Goal: Task Accomplishment & Management: Manage account settings

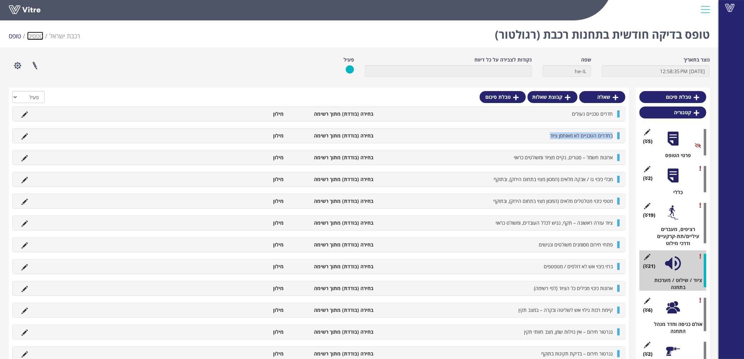
click at [36, 32] on link "טפסים" at bounding box center [35, 36] width 16 height 8
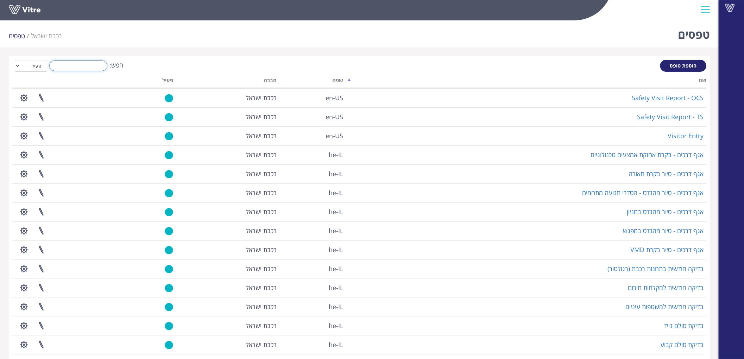
click at [83, 66] on input "חפש:" at bounding box center [78, 66] width 58 height 11
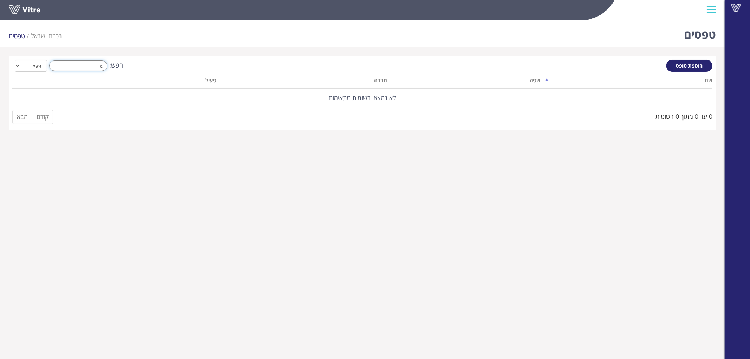
type input ","
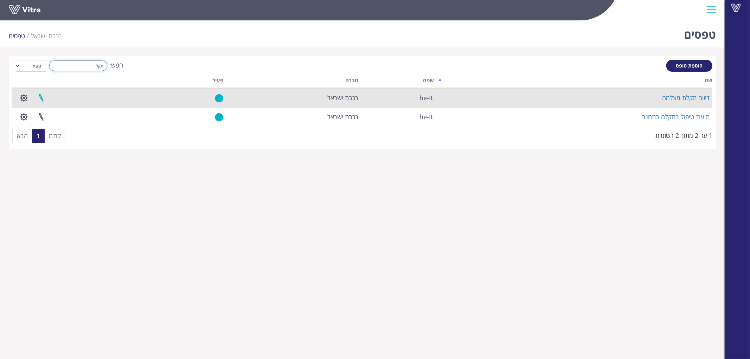
type input "תקל"
click at [36, 94] on link at bounding box center [41, 98] width 18 height 19
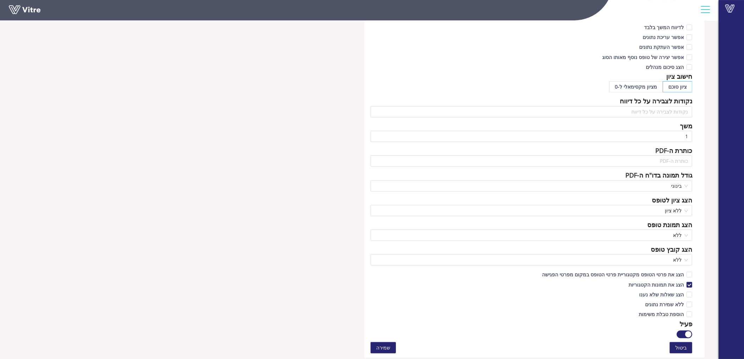
scroll to position [312, 0]
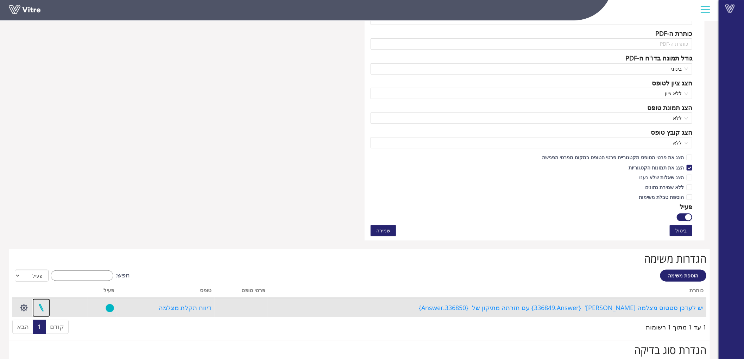
click at [44, 306] on link at bounding box center [41, 308] width 18 height 19
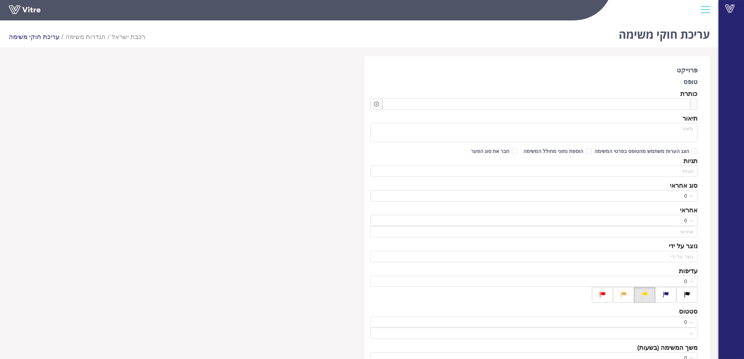
type input "בר גיל"
checkbox input "true"
type input "120"
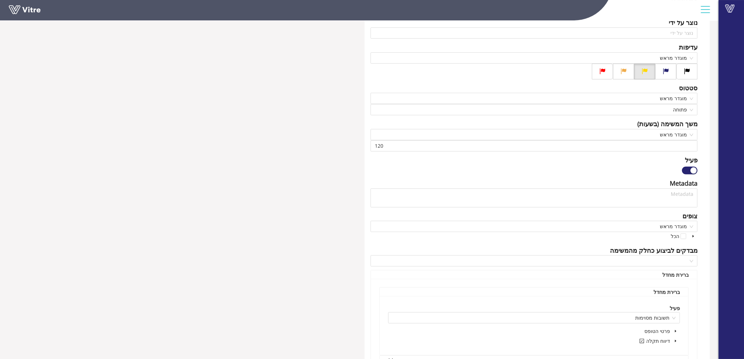
scroll to position [234, 0]
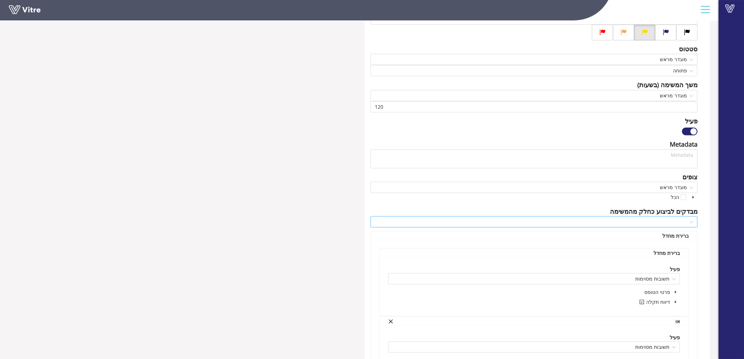
click at [659, 217] on input "search" at bounding box center [531, 222] width 313 height 11
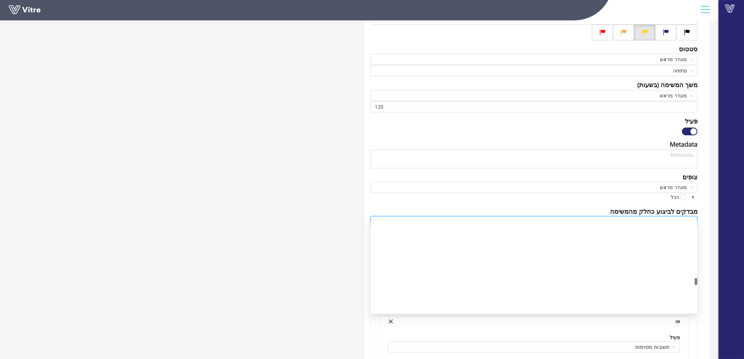
scroll to position [1499, 0]
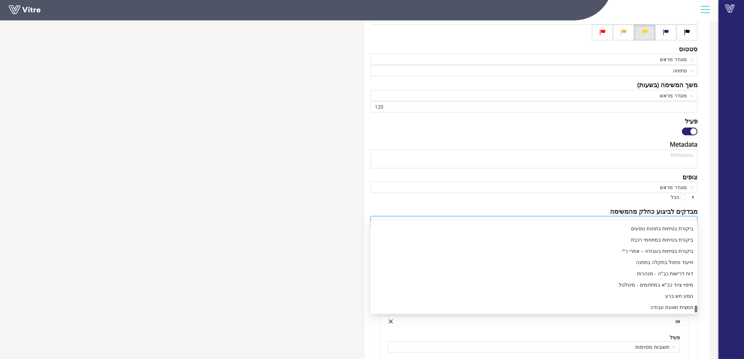
drag, startPoint x: 695, startPoint y: 226, endPoint x: 683, endPoint y: 312, distance: 86.8
click at [683, 312] on div "אגף דרכים - בקרת אחזקת אמצעים טכנולוגיים ביקורת בטיחות בתחנת נוסעים ביקורת בטיח…" at bounding box center [533, 268] width 327 height 90
click at [675, 249] on div "חזרת מצלמה מתיקון" at bounding box center [534, 248] width 318 height 8
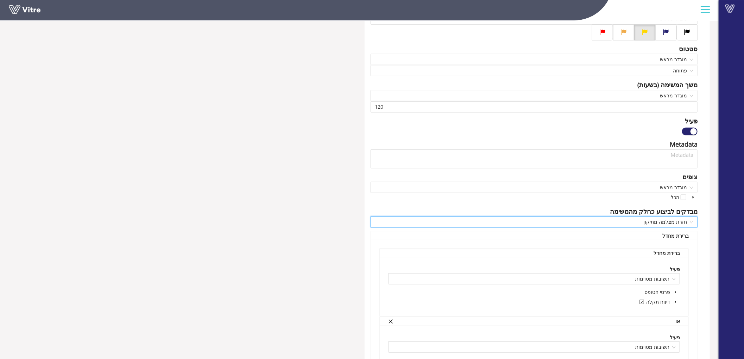
click at [701, 246] on div "פרוייקט טופס דיווח תקלת מצלמה כותרת יש לעדכן סטטוס מצלמה מס' Answer-1 מס' מצלמה…" at bounding box center [536, 316] width 345 height 989
click at [676, 300] on icon "caret-down" at bounding box center [676, 302] width 4 height 4
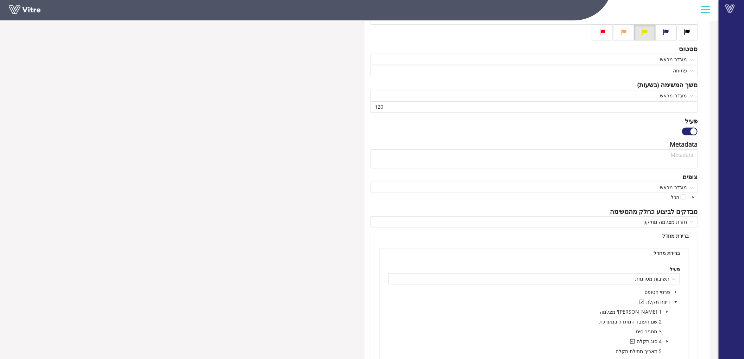
scroll to position [312, 0]
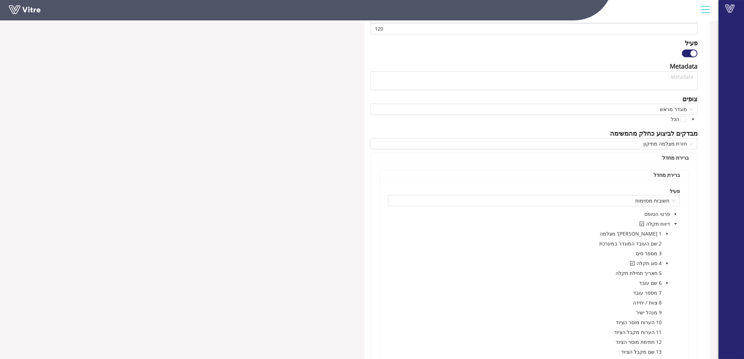
click at [667, 262] on icon "caret-down" at bounding box center [667, 264] width 4 height 4
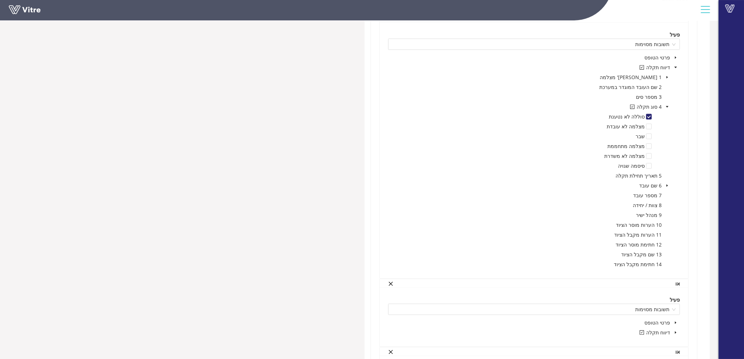
scroll to position [547, 0]
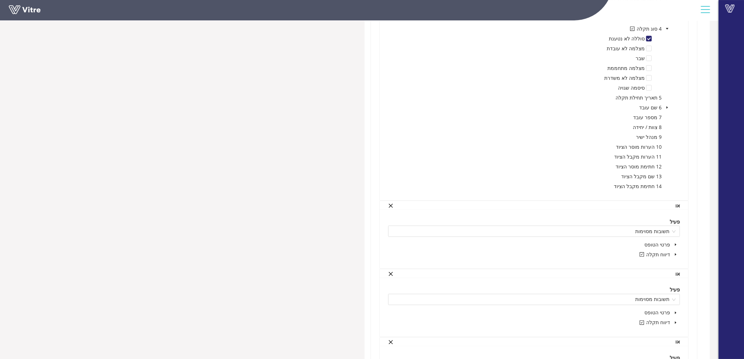
click at [676, 253] on icon "caret-down" at bounding box center [676, 255] width 4 height 4
click at [667, 292] on icon "caret-down" at bounding box center [667, 294] width 4 height 4
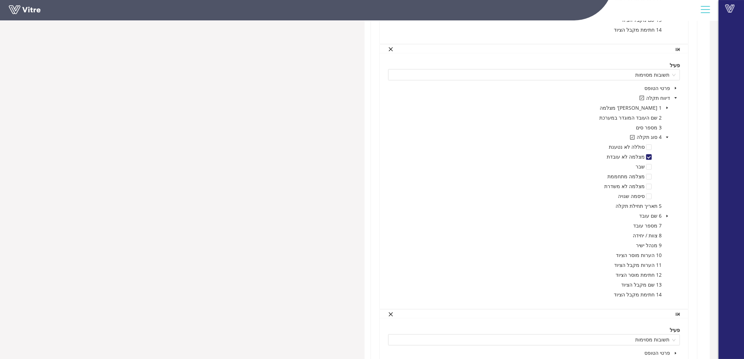
scroll to position [743, 0]
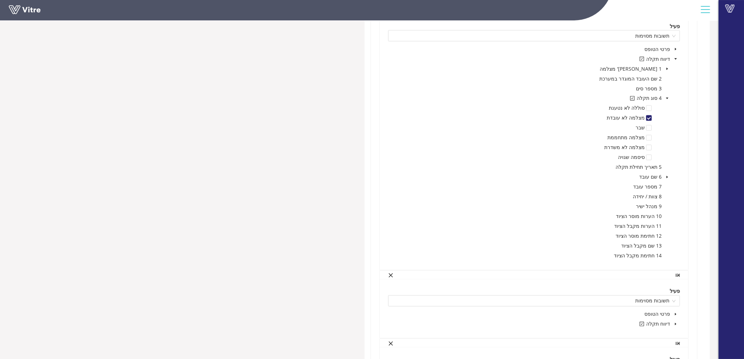
click at [675, 320] on span at bounding box center [675, 324] width 8 height 8
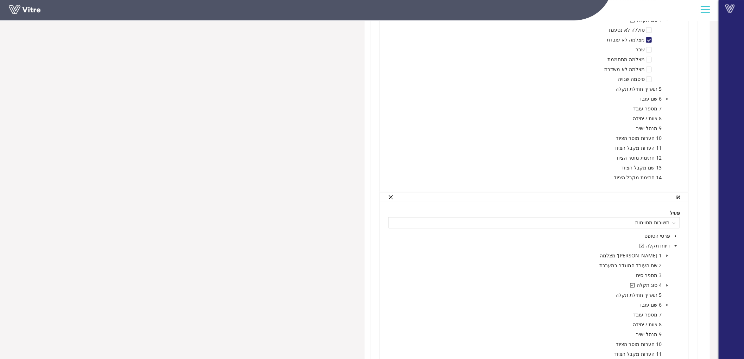
scroll to position [899, 0]
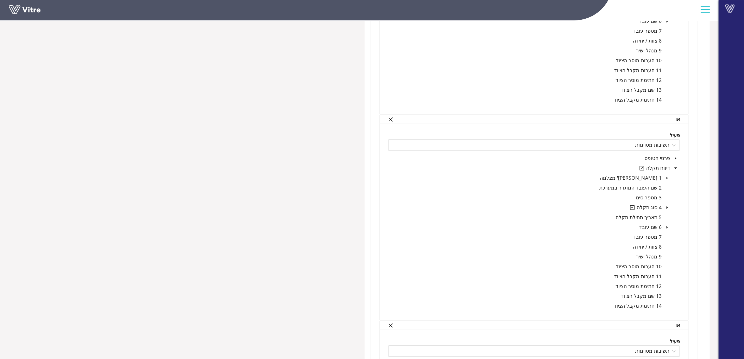
click at [668, 206] on icon "caret-down" at bounding box center [667, 208] width 4 height 4
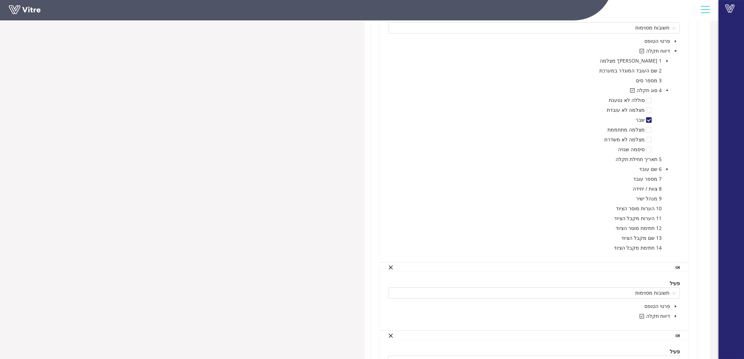
scroll to position [1055, 0]
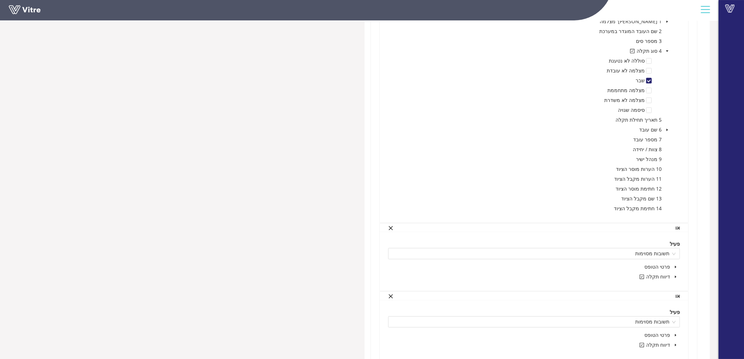
click at [674, 275] on icon "caret-down" at bounding box center [676, 277] width 4 height 4
click at [669, 312] on span at bounding box center [667, 316] width 8 height 8
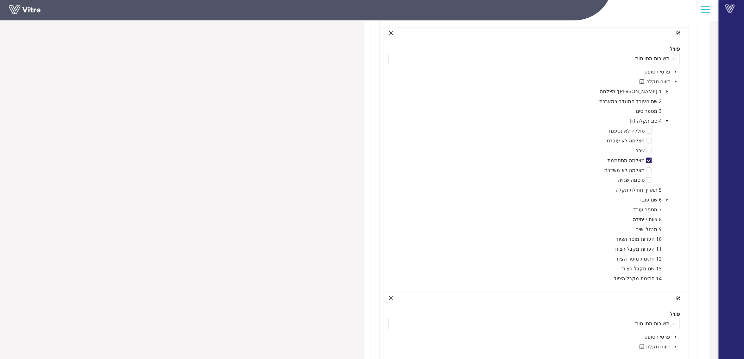
scroll to position [1289, 0]
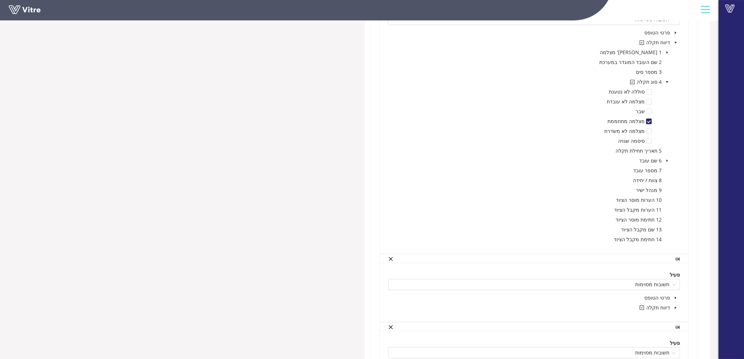
click at [674, 306] on icon "caret-down" at bounding box center [676, 308] width 4 height 4
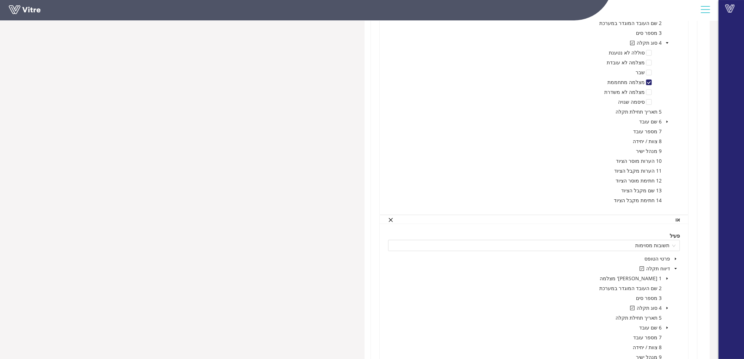
click at [669, 306] on span "caret-down" at bounding box center [667, 308] width 4 height 4
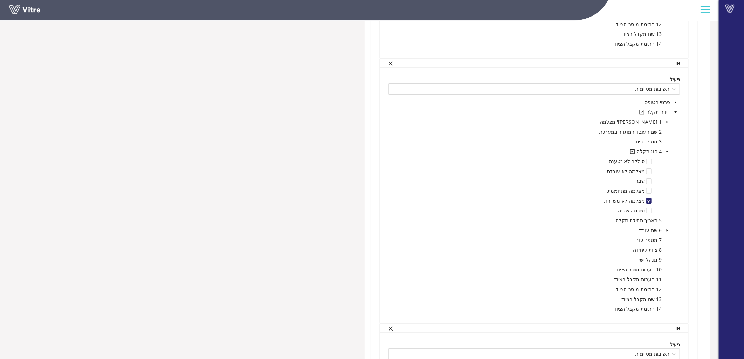
scroll to position [1524, 0]
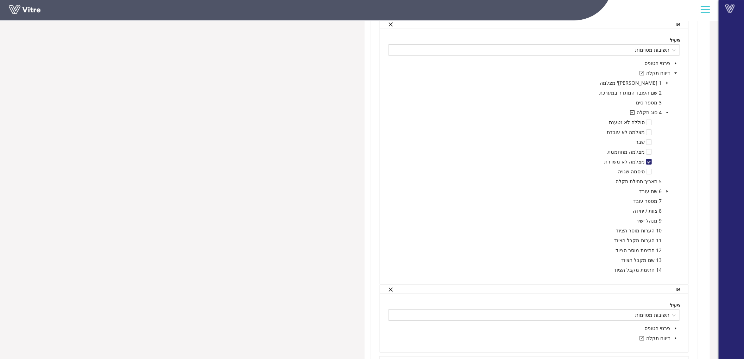
click at [674, 337] on span "caret-down" at bounding box center [676, 339] width 4 height 4
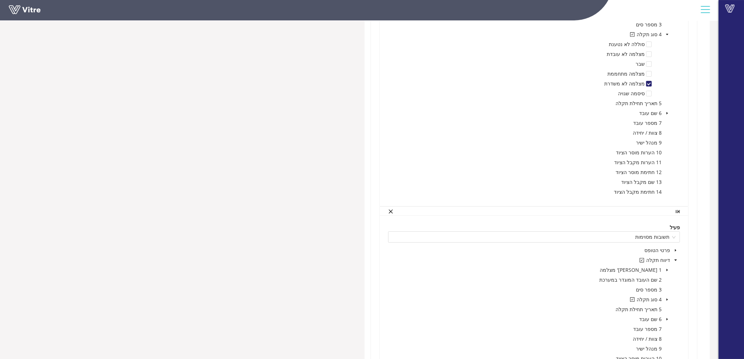
click at [666, 298] on icon "caret-down" at bounding box center [667, 300] width 4 height 4
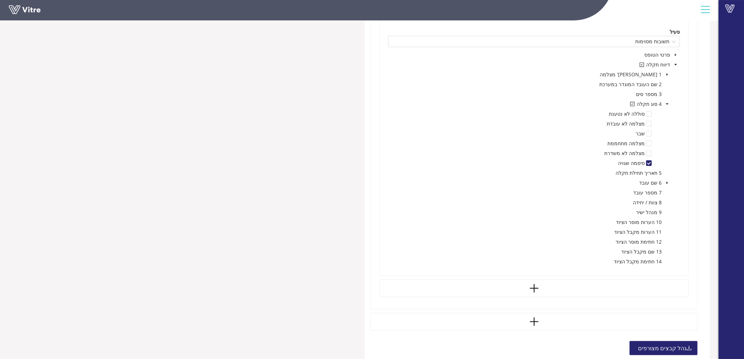
scroll to position [1860, 0]
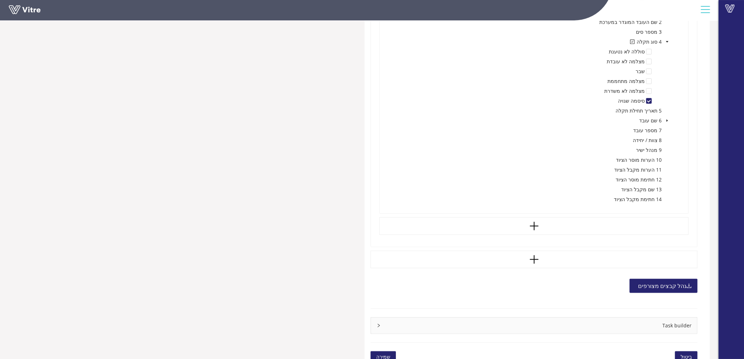
click at [379, 351] on button "שמירה" at bounding box center [382, 356] width 25 height 11
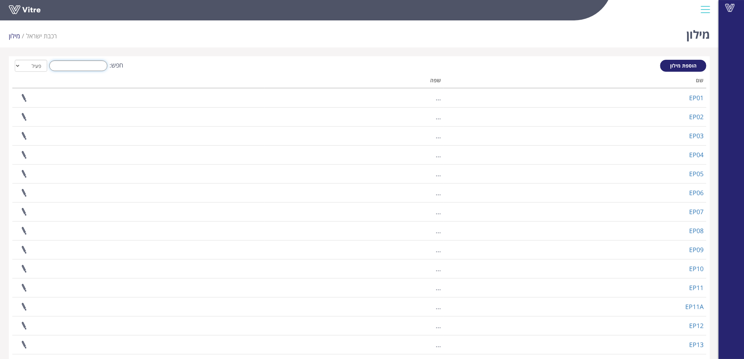
click at [103, 64] on input "חפש:" at bounding box center [78, 66] width 58 height 11
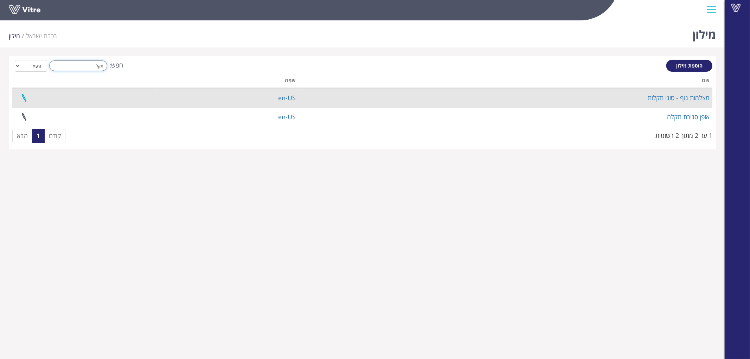
type input "תקל"
click at [26, 96] on link at bounding box center [24, 98] width 18 height 19
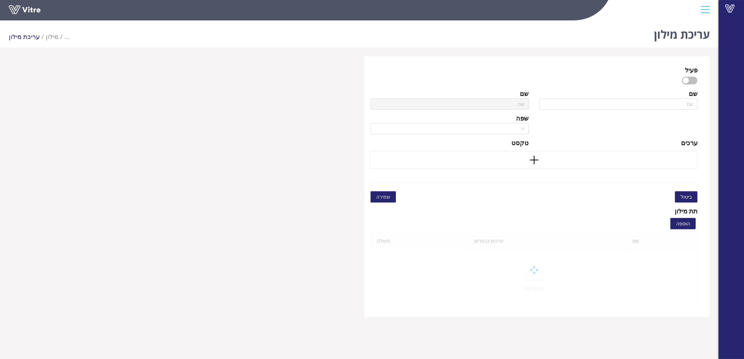
scroll to position [18, 0]
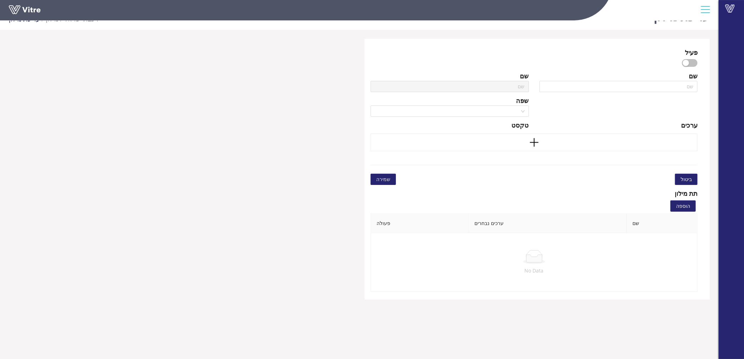
type input "מצלמות גוף - סוגי תקלות"
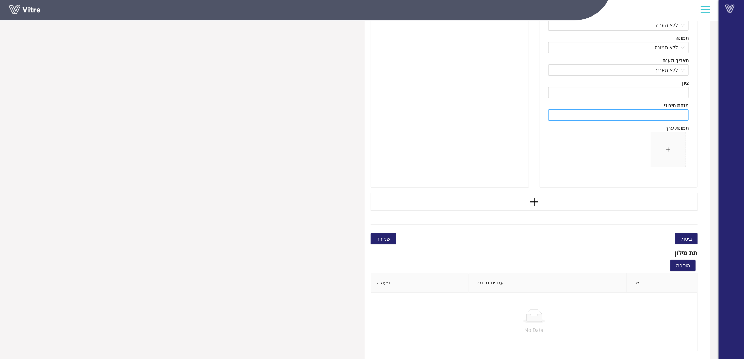
scroll to position [1412, 0]
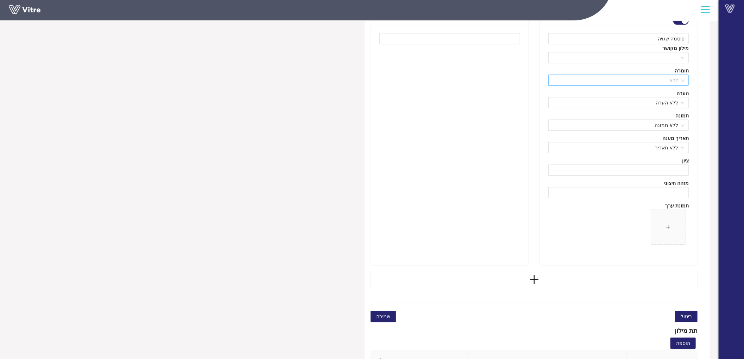
click at [674, 77] on span "ללא" at bounding box center [618, 80] width 132 height 11
click at [669, 125] on div "ליקוי" at bounding box center [618, 129] width 132 height 8
click at [475, 136] on div at bounding box center [450, 145] width 158 height 241
click at [384, 313] on span "שמירה" at bounding box center [383, 317] width 14 height 8
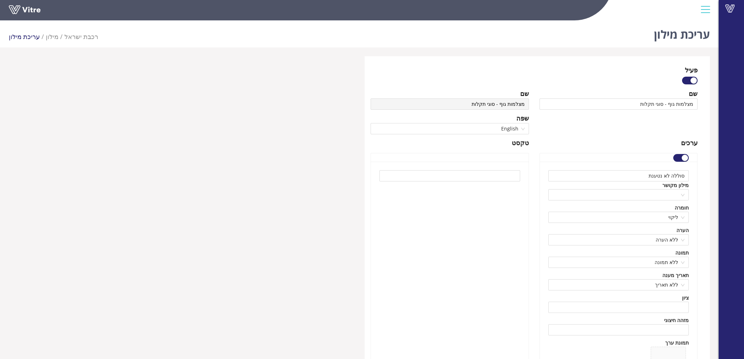
scroll to position [18, 0]
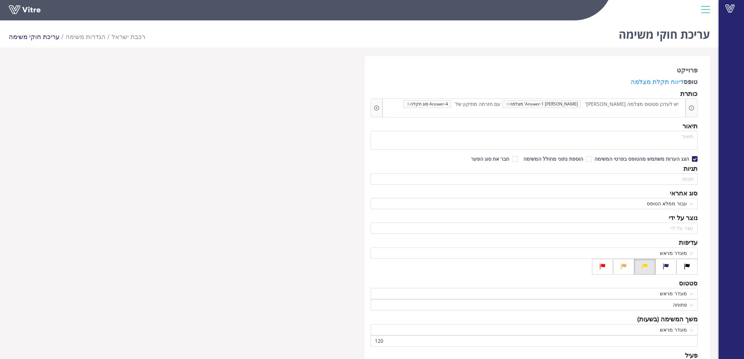
scroll to position [352, 0]
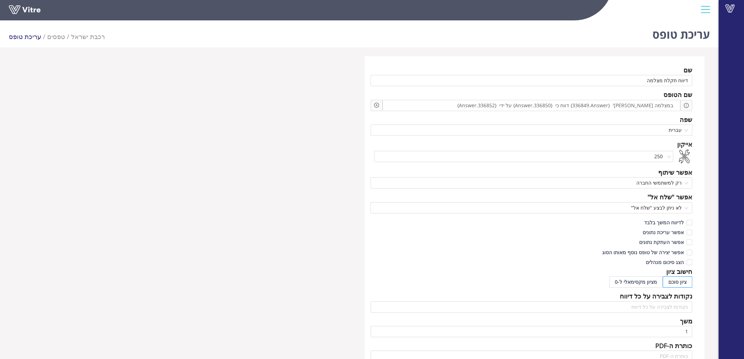
scroll to position [312, 0]
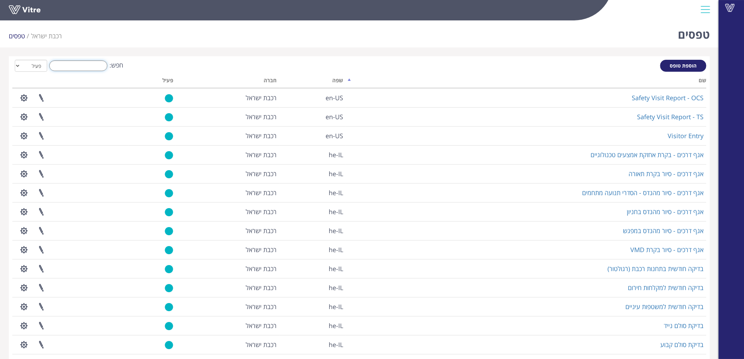
click at [62, 62] on input "חפש:" at bounding box center [78, 66] width 58 height 11
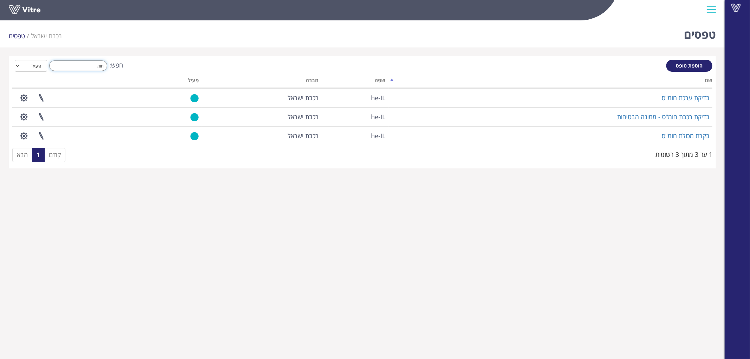
type input "חומ"
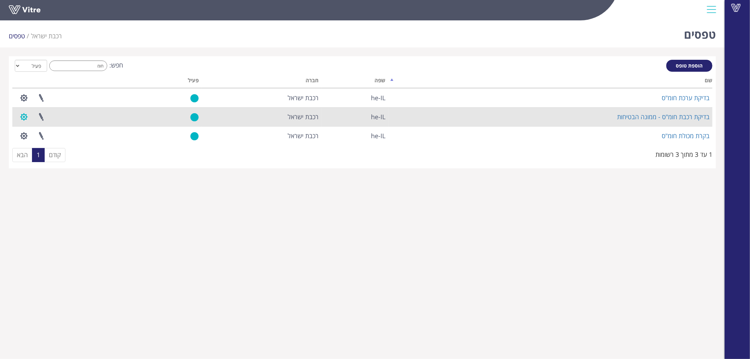
click at [15, 114] on button "button" at bounding box center [24, 117] width 18 height 19
click at [36, 141] on link "הגדרת משתמשים" at bounding box center [43, 142] width 56 height 9
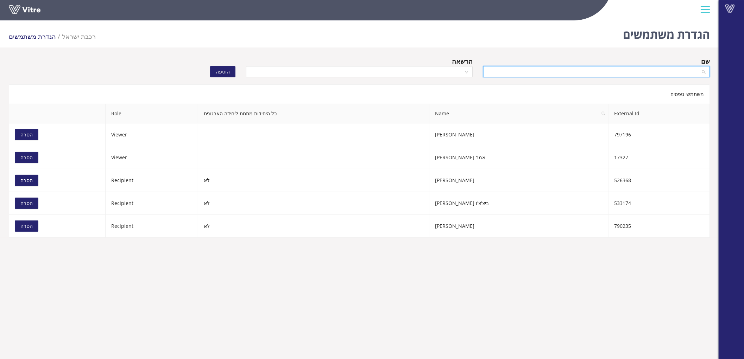
click at [547, 70] on input "search" at bounding box center [593, 71] width 213 height 11
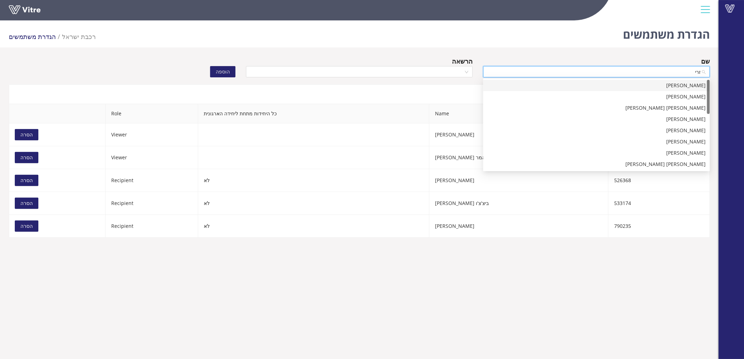
type input "זריה"
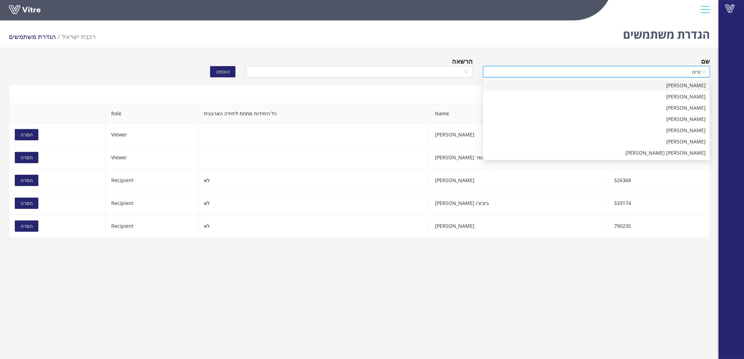
click at [607, 83] on div "[PERSON_NAME]" at bounding box center [596, 86] width 218 height 8
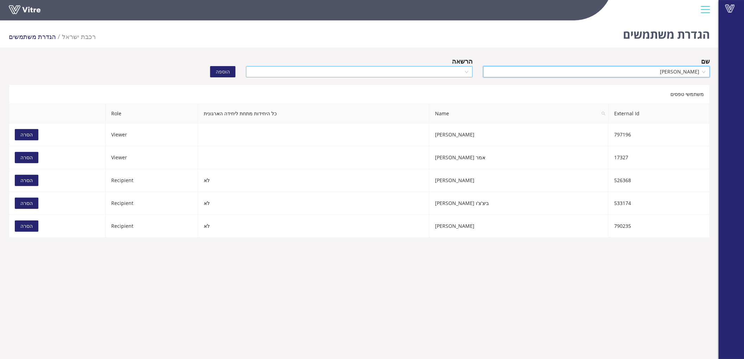
click at [411, 72] on input "search" at bounding box center [356, 71] width 213 height 11
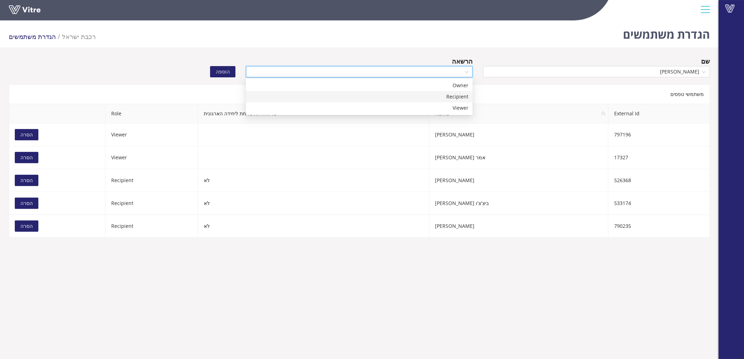
click at [442, 99] on div "Recipient" at bounding box center [359, 97] width 218 height 8
click at [229, 71] on span "הוספה" at bounding box center [223, 72] width 14 height 8
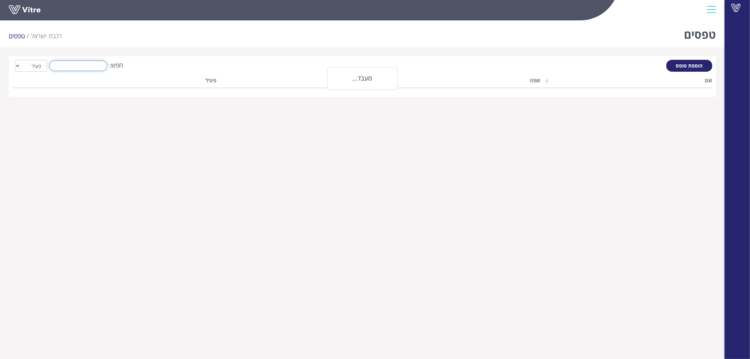
click at [82, 66] on input "חפש:" at bounding box center [78, 66] width 58 height 11
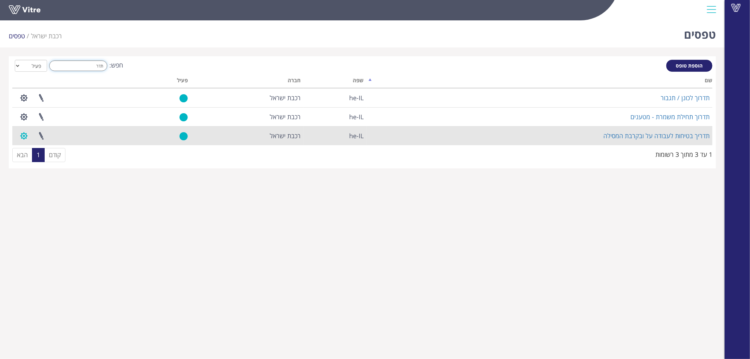
type input "תדר"
click at [25, 137] on button "button" at bounding box center [24, 136] width 18 height 19
click at [31, 157] on link "הגדרת משתמשים" at bounding box center [43, 161] width 56 height 9
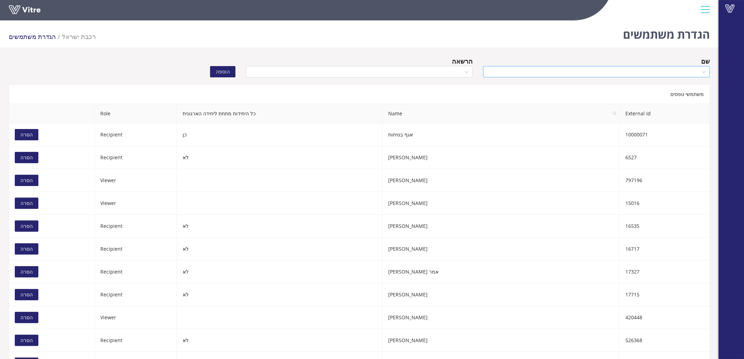
click at [630, 70] on input "search" at bounding box center [593, 71] width 213 height 11
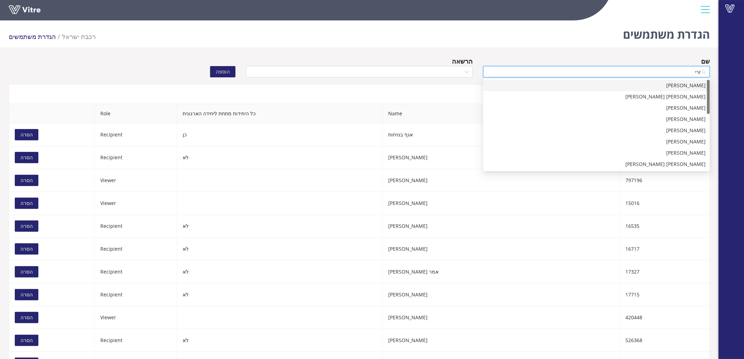
type input "זריה"
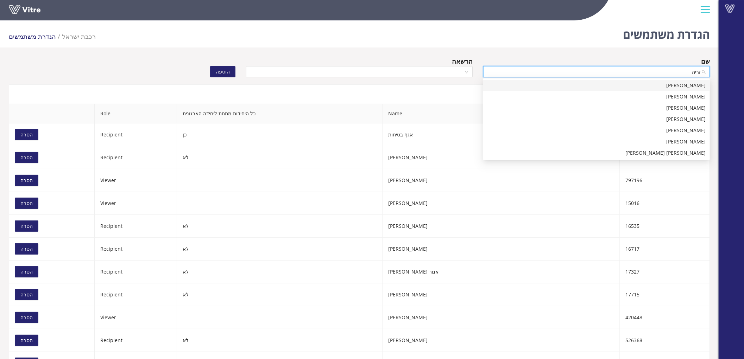
click at [673, 83] on div "[PERSON_NAME]" at bounding box center [596, 86] width 218 height 8
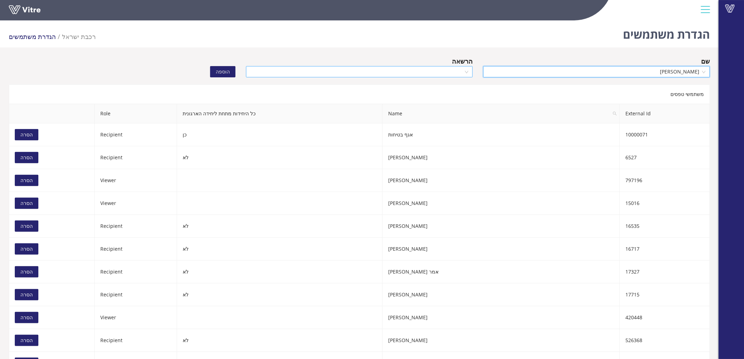
click at [446, 71] on input "search" at bounding box center [356, 71] width 213 height 11
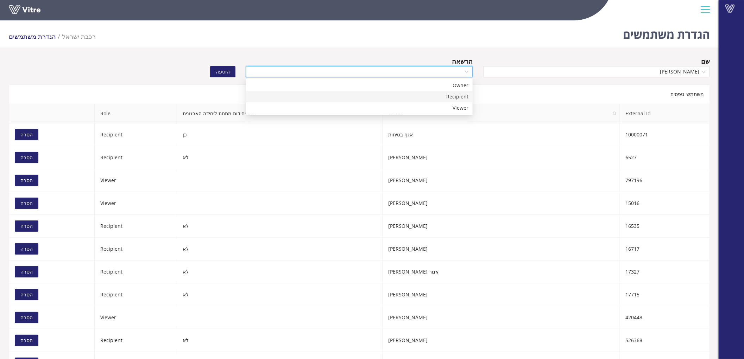
click at [458, 95] on div "Recipient" at bounding box center [359, 97] width 218 height 8
click at [227, 72] on span "הוספה" at bounding box center [223, 72] width 14 height 8
